Goal: Task Accomplishment & Management: Manage account settings

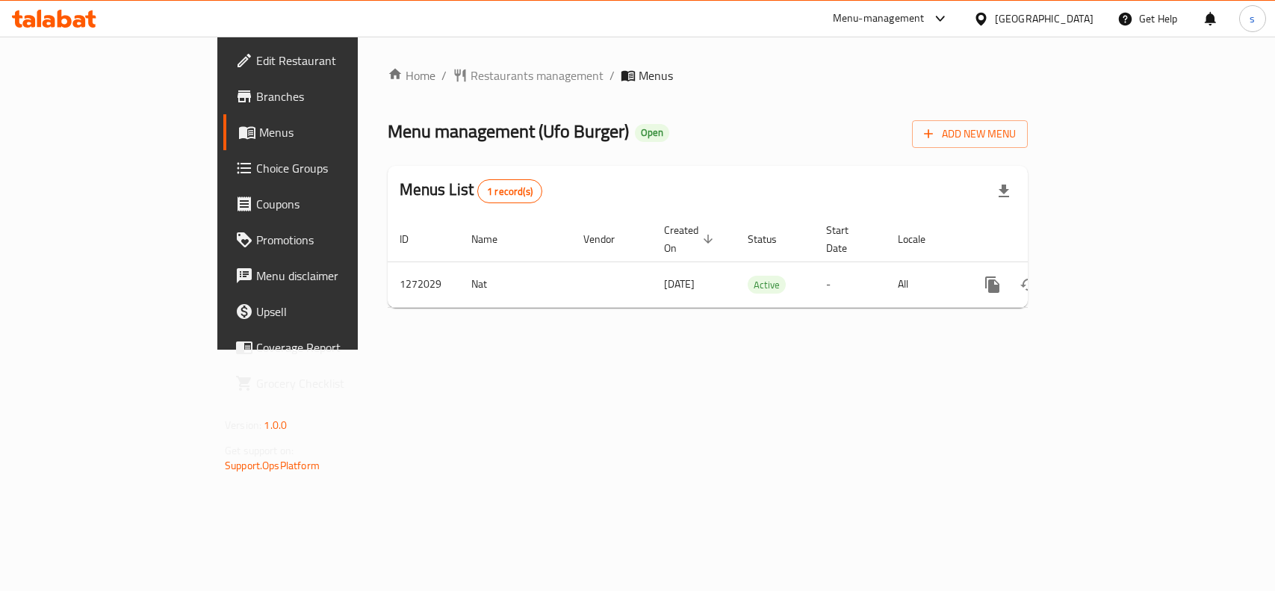
click at [1072, 23] on div "[GEOGRAPHIC_DATA]" at bounding box center [1044, 18] width 99 height 16
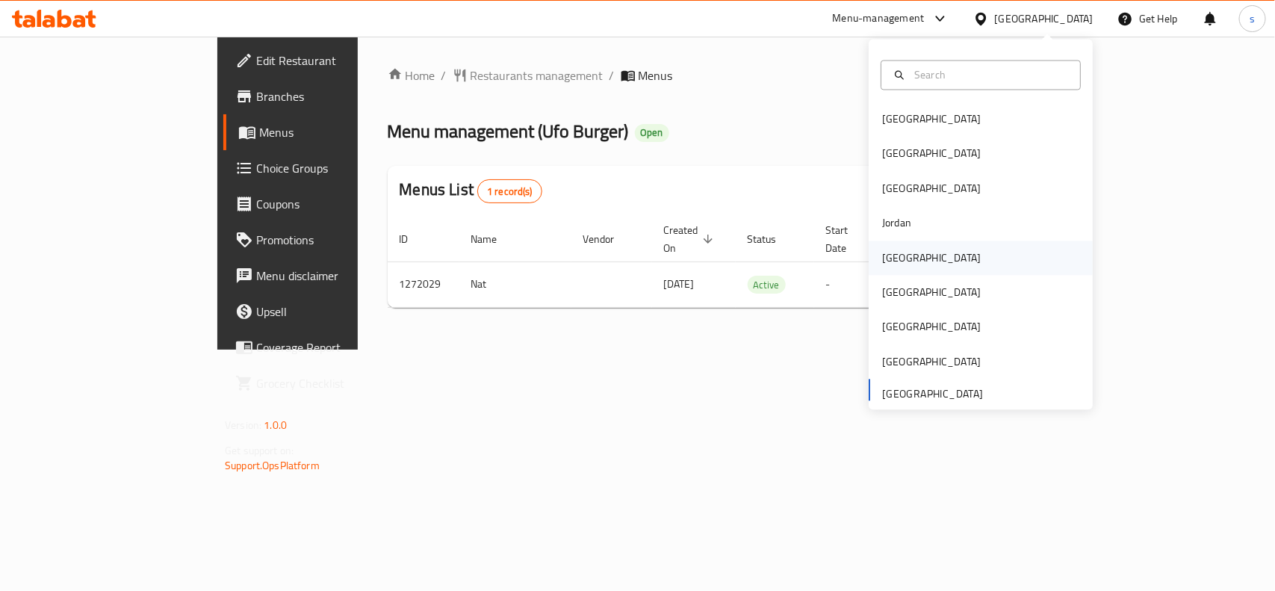
click at [898, 252] on div "[GEOGRAPHIC_DATA]" at bounding box center [931, 258] width 99 height 16
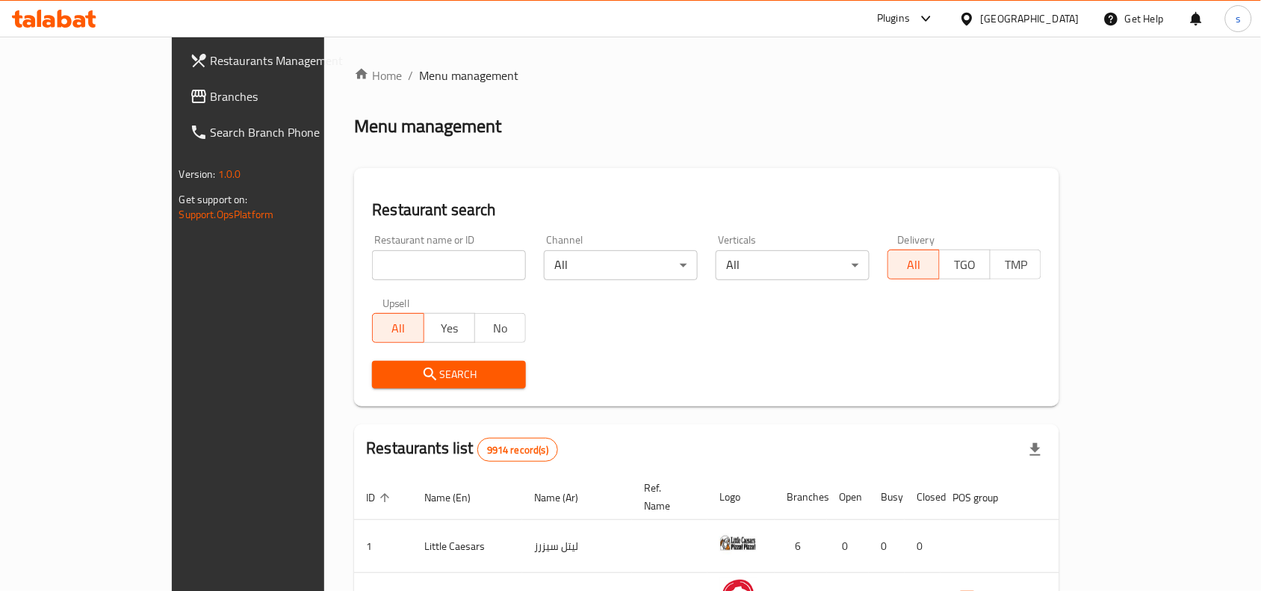
click at [211, 87] on span "Branches" at bounding box center [291, 96] width 160 height 18
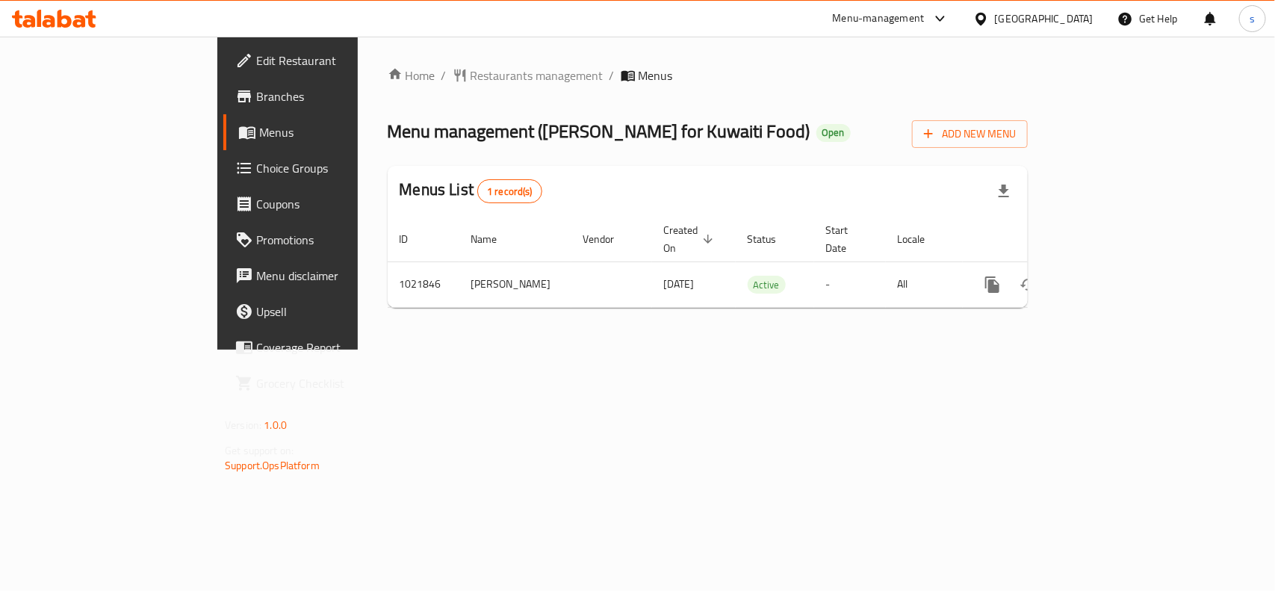
click at [1077, 23] on div "[GEOGRAPHIC_DATA]" at bounding box center [1044, 18] width 99 height 16
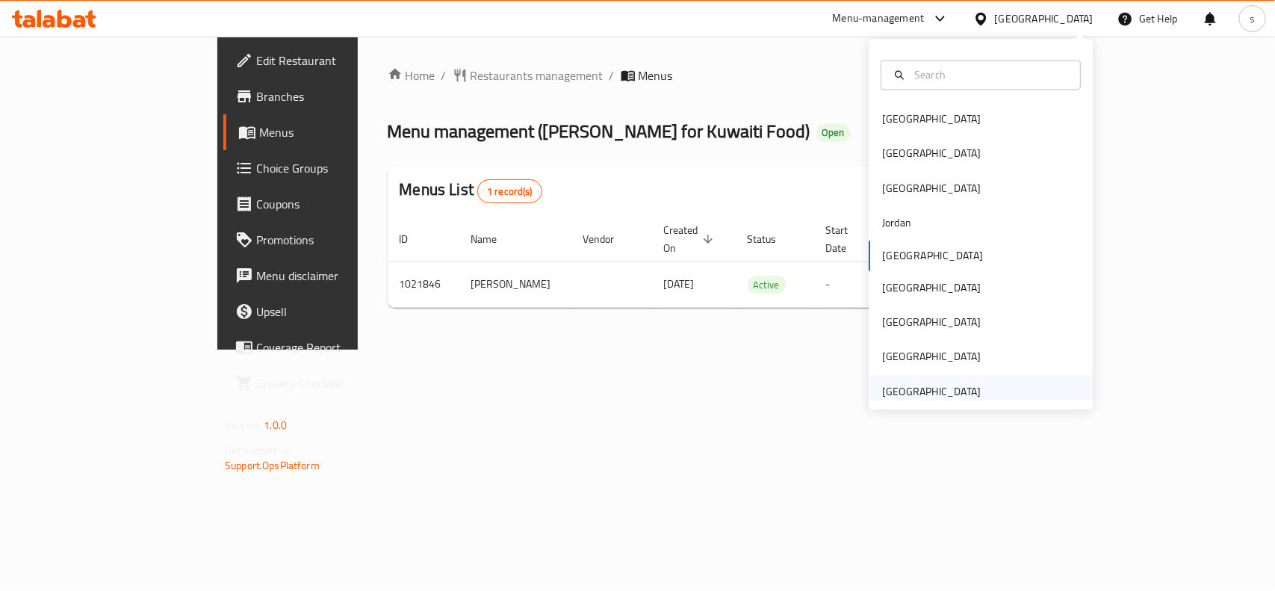
click at [909, 389] on div "[GEOGRAPHIC_DATA]" at bounding box center [931, 391] width 99 height 16
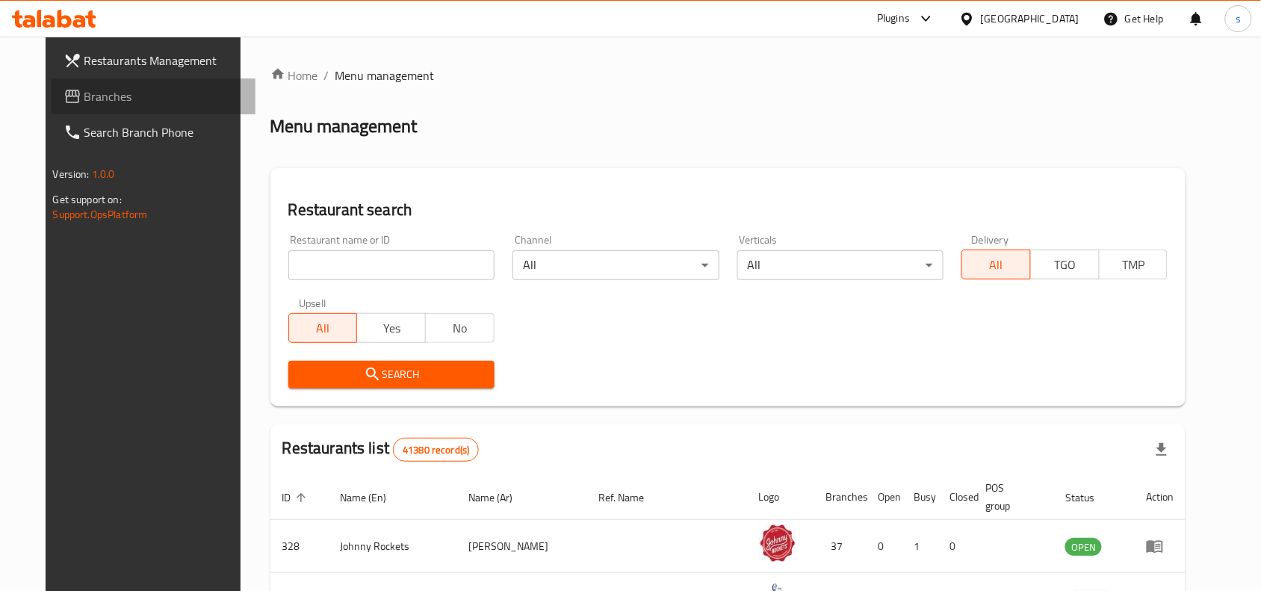
click at [84, 98] on span "Branches" at bounding box center [164, 96] width 160 height 18
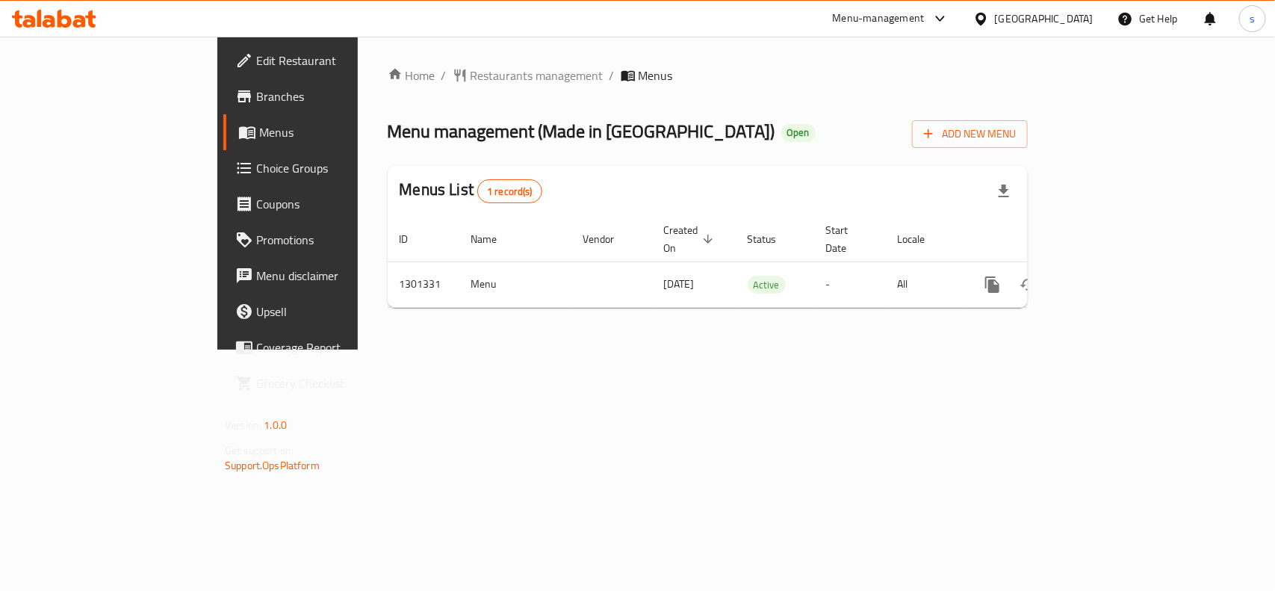
click at [1033, 23] on div "[GEOGRAPHIC_DATA]" at bounding box center [1044, 18] width 99 height 16
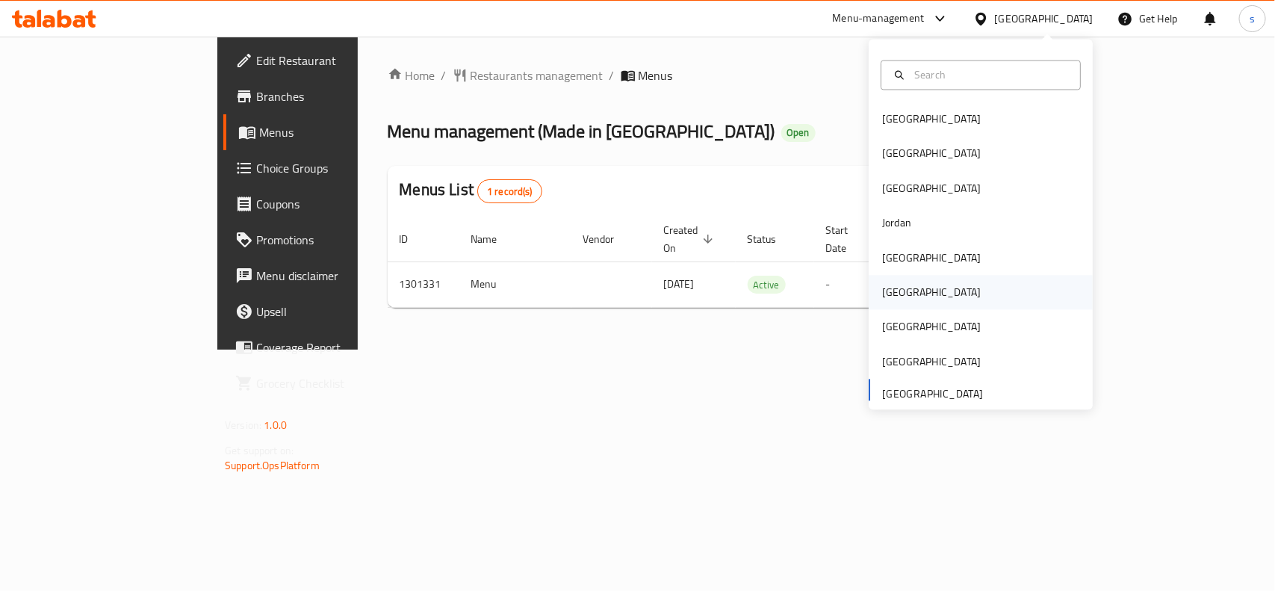
click at [888, 294] on div "[GEOGRAPHIC_DATA]" at bounding box center [931, 293] width 99 height 16
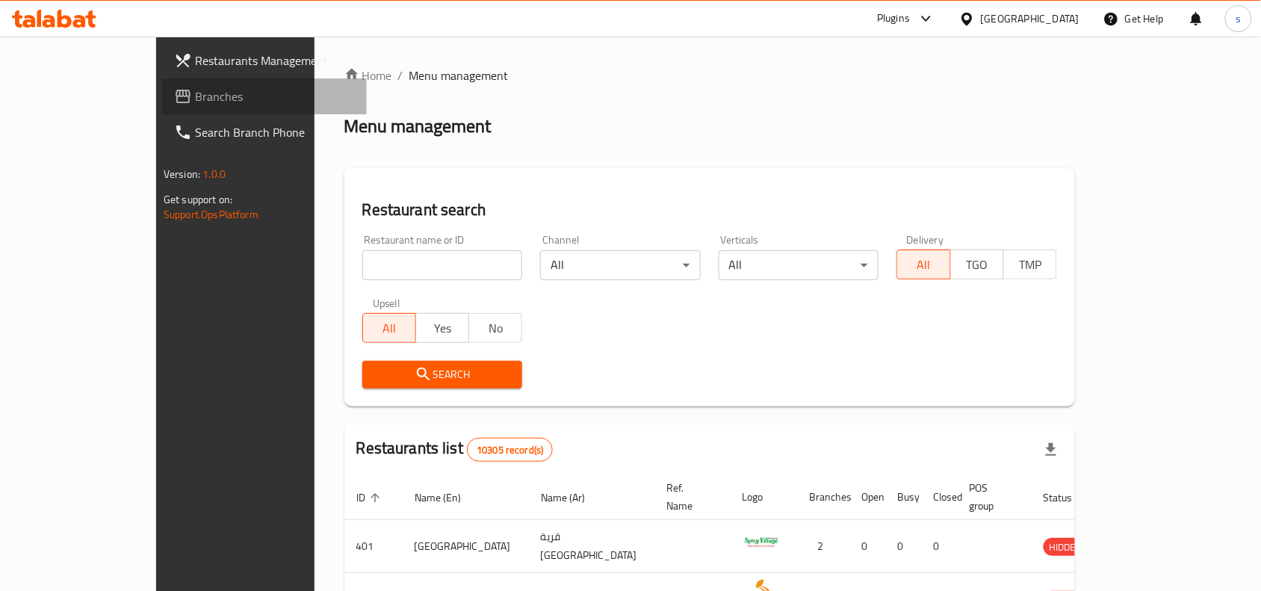
click at [195, 95] on span "Branches" at bounding box center [275, 96] width 160 height 18
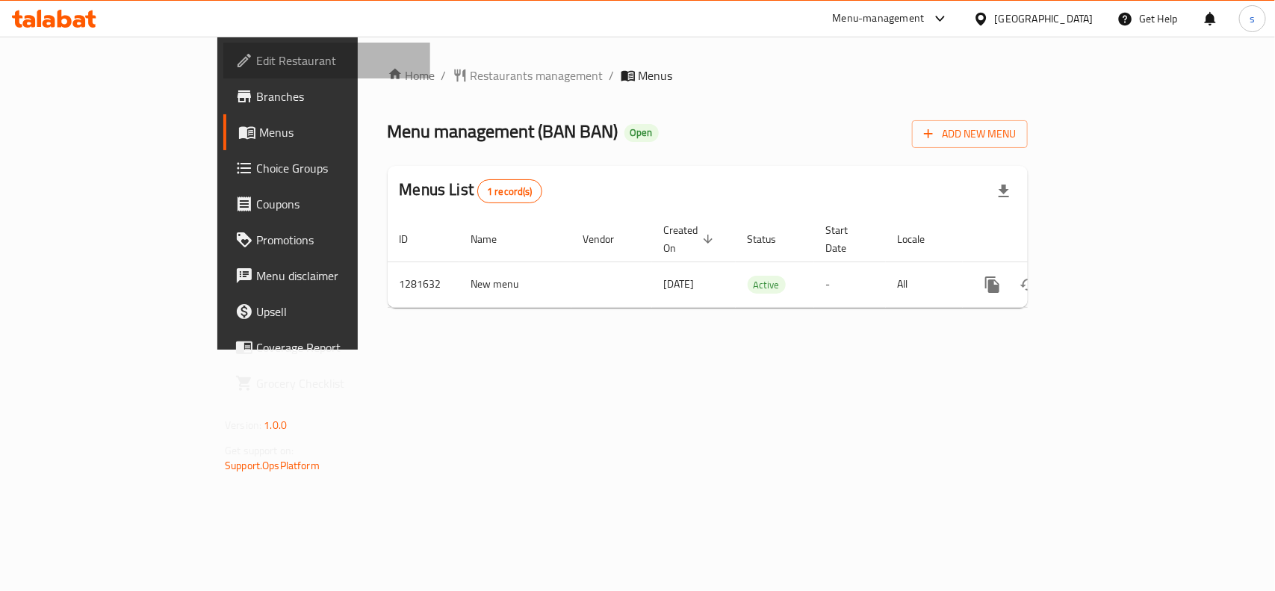
click at [256, 52] on span "Edit Restaurant" at bounding box center [337, 61] width 162 height 18
click at [256, 169] on span "Choice Groups" at bounding box center [337, 168] width 162 height 18
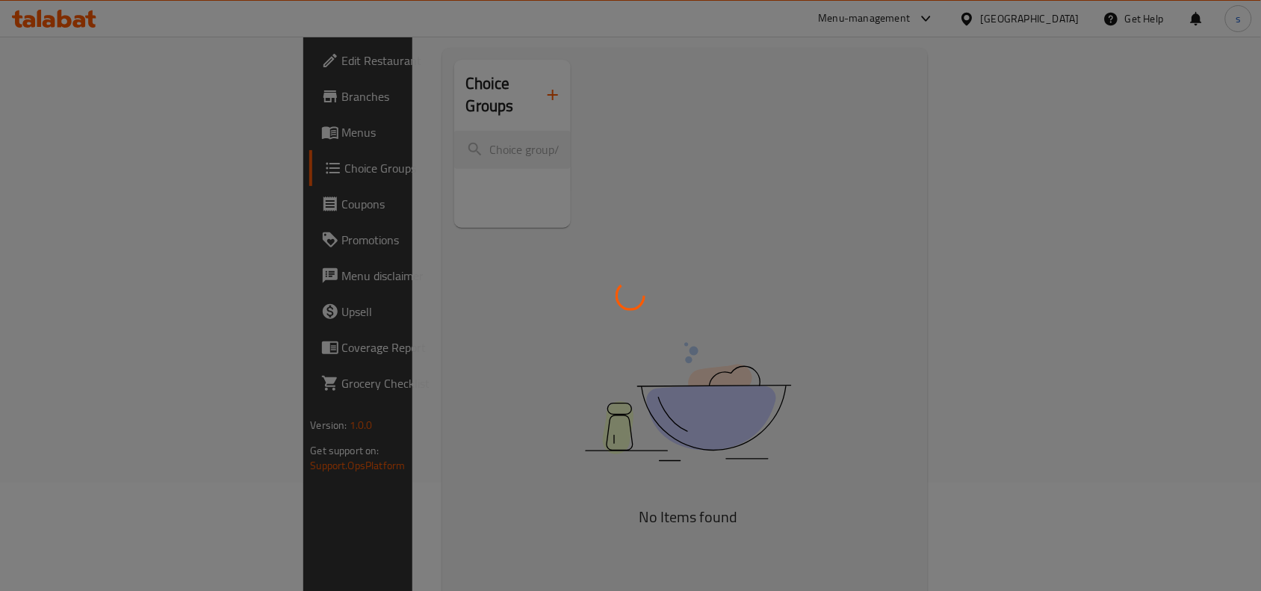
scroll to position [210, 0]
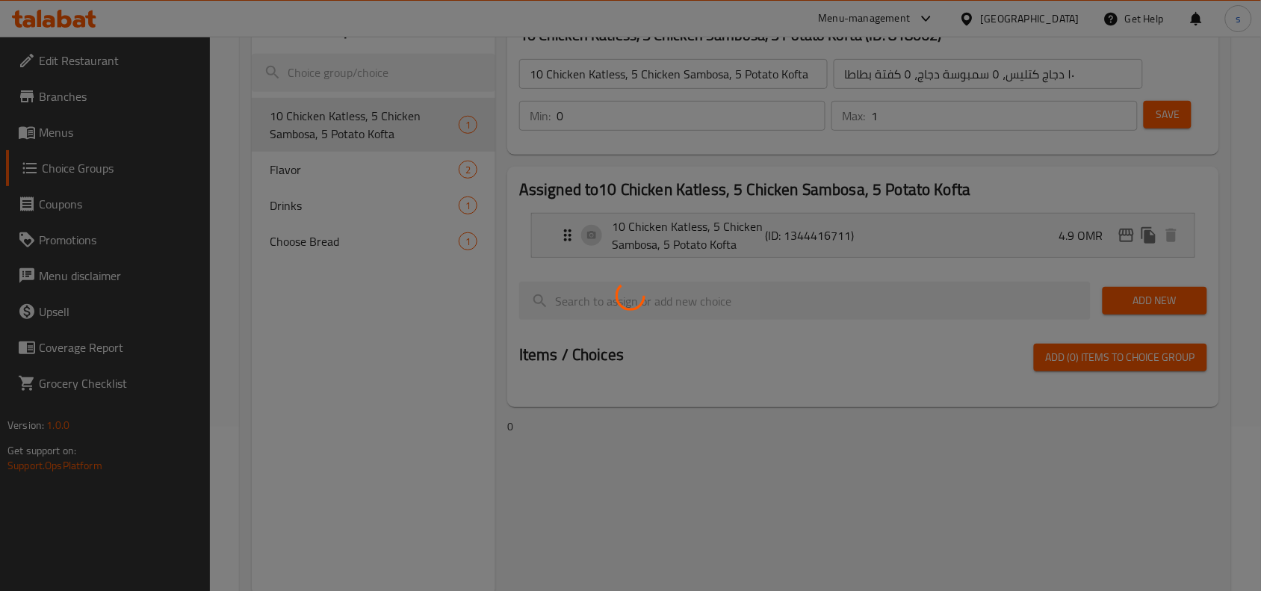
scroll to position [118, 0]
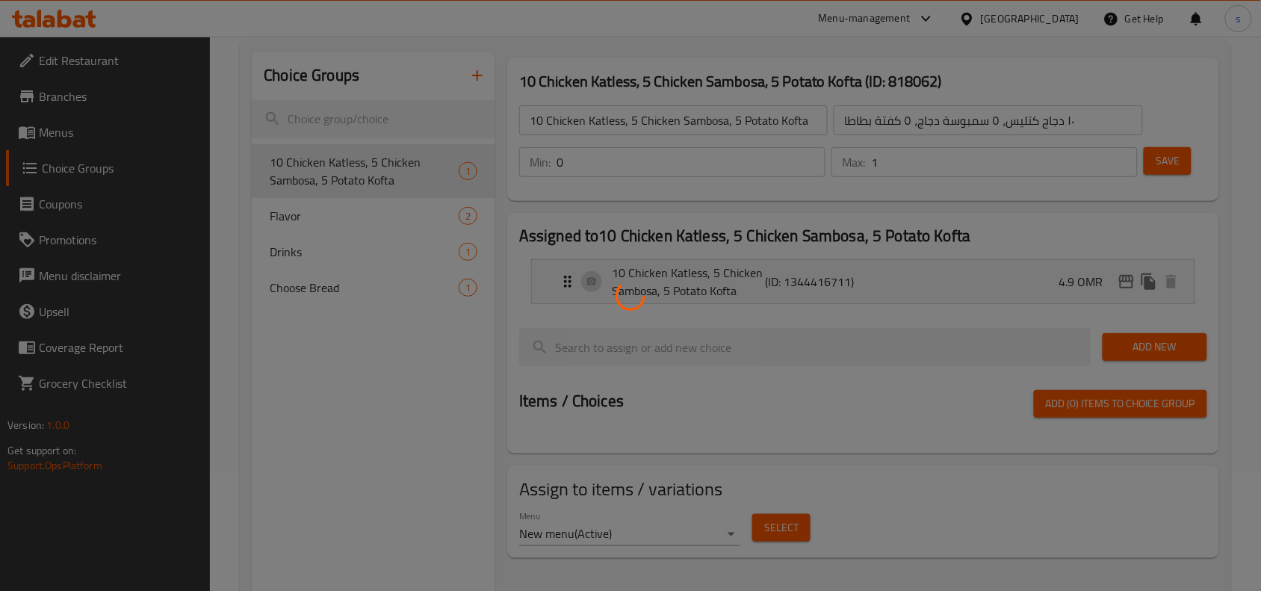
click at [294, 218] on div at bounding box center [630, 295] width 1261 height 591
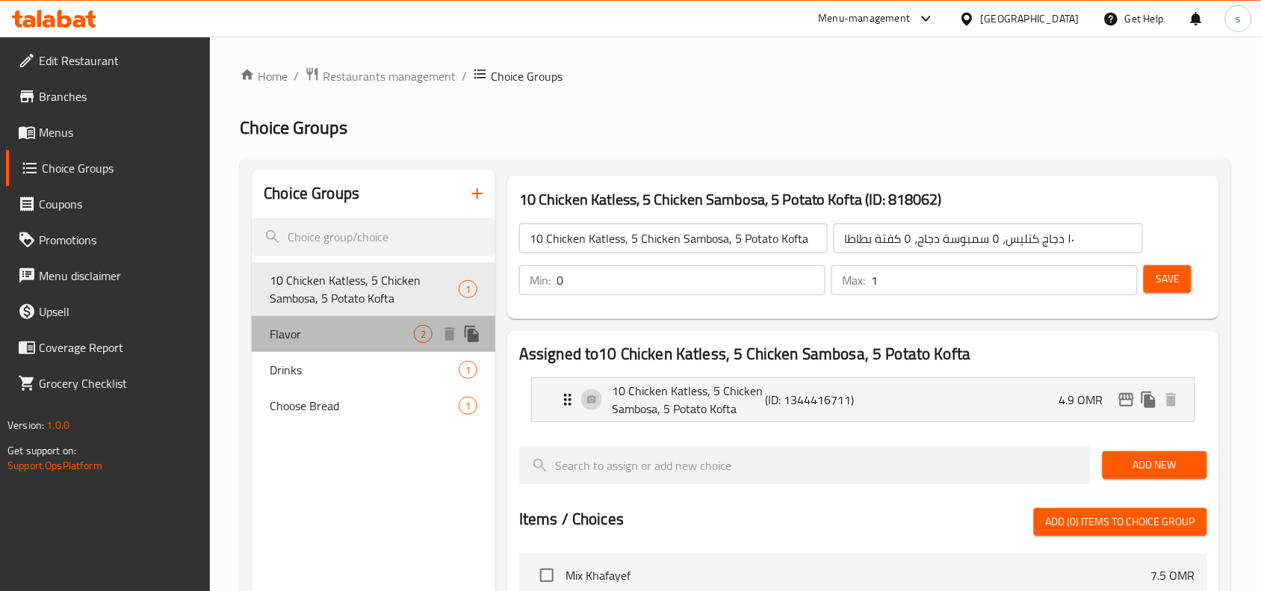
click at [289, 333] on span "Flavor" at bounding box center [342, 334] width 144 height 18
type input "Flavor"
type input "النكهة"
type input "1"
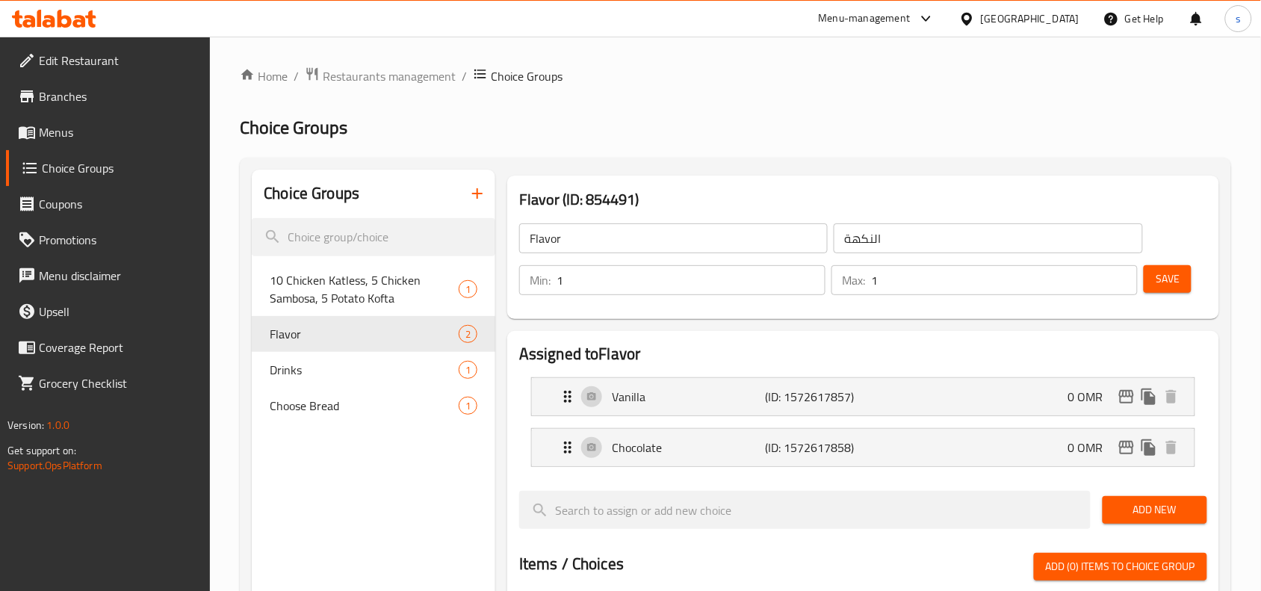
drag, startPoint x: 49, startPoint y: 131, endPoint x: 16, endPoint y: 152, distance: 38.6
click at [49, 131] on span "Menus" at bounding box center [119, 132] width 160 height 18
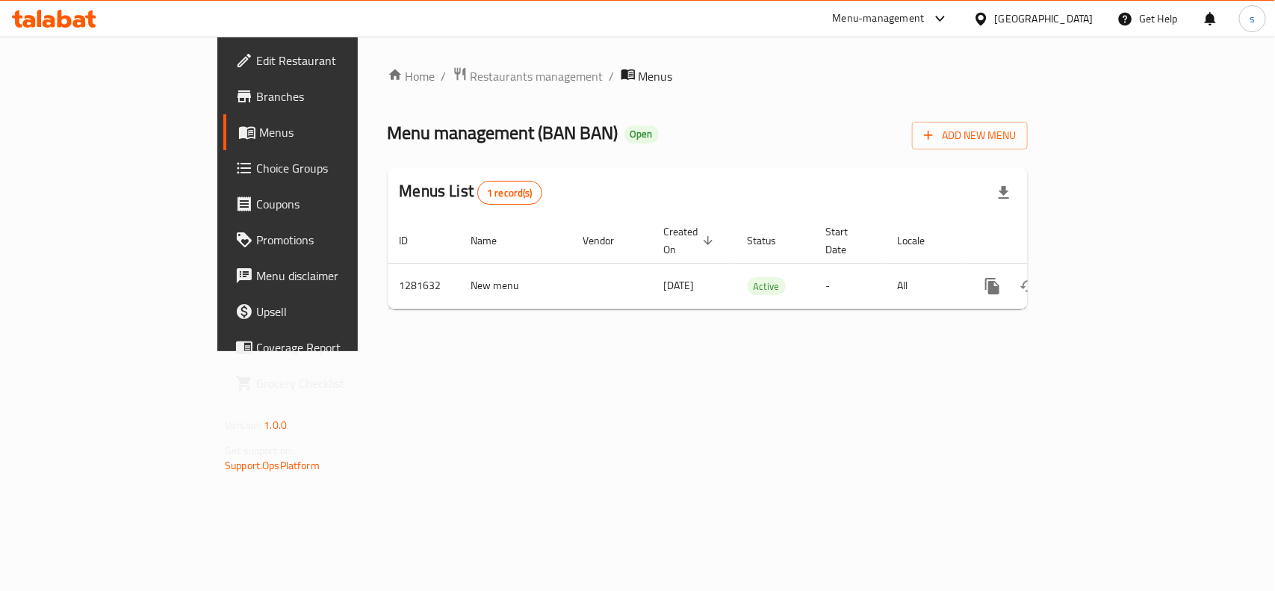
click at [1089, 19] on div "[GEOGRAPHIC_DATA]" at bounding box center [1044, 18] width 99 height 16
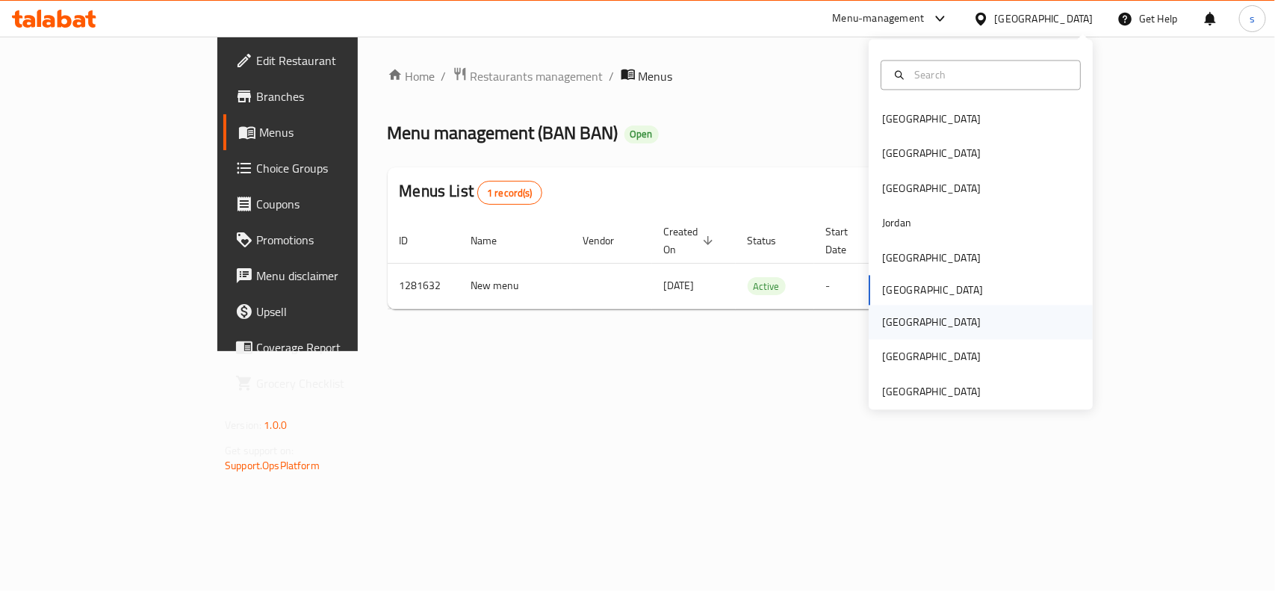
click at [897, 326] on div "[GEOGRAPHIC_DATA]" at bounding box center [931, 323] width 123 height 34
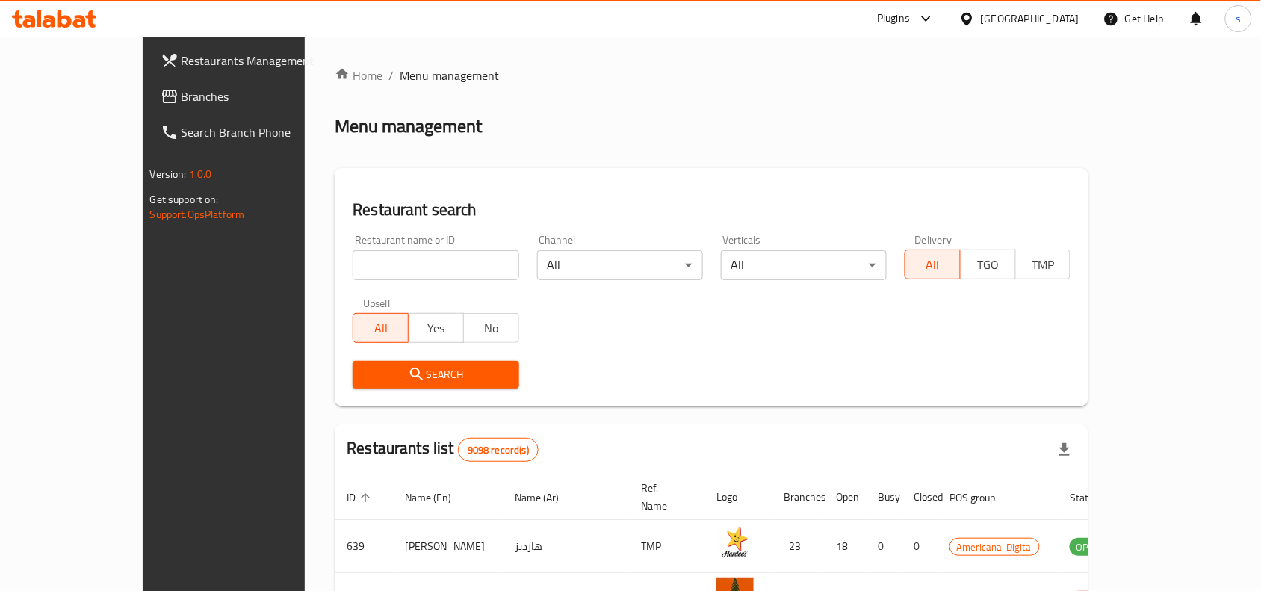
click at [182, 94] on span "Branches" at bounding box center [262, 96] width 160 height 18
